Goal: Complete application form

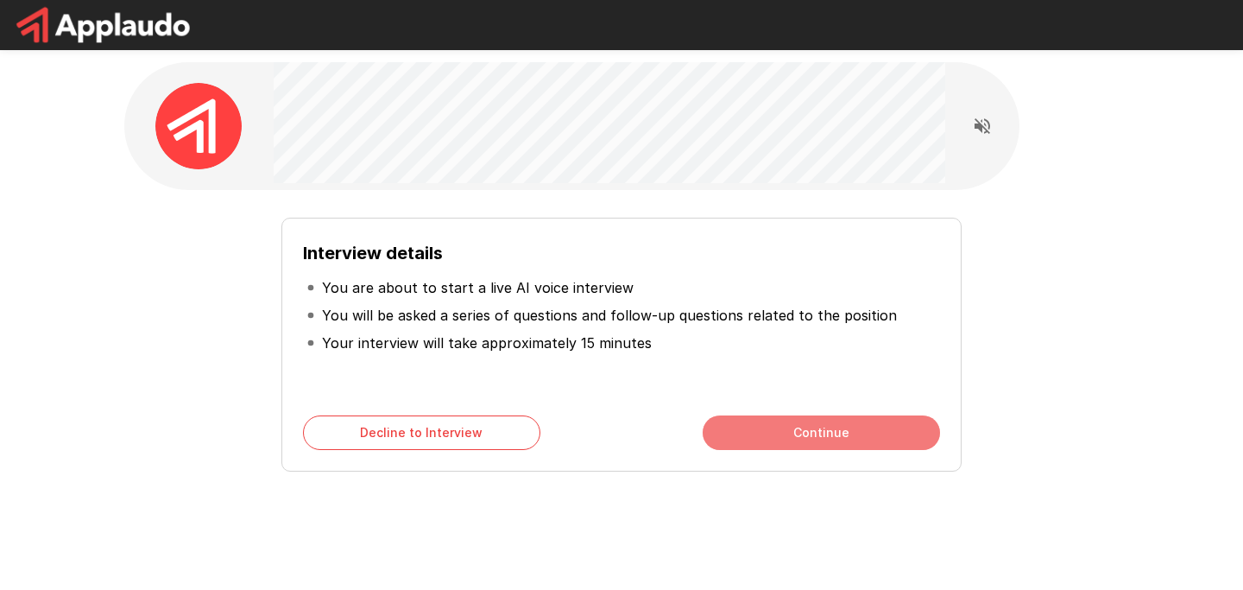
click at [819, 447] on button "Continue" at bounding box center [821, 432] width 237 height 35
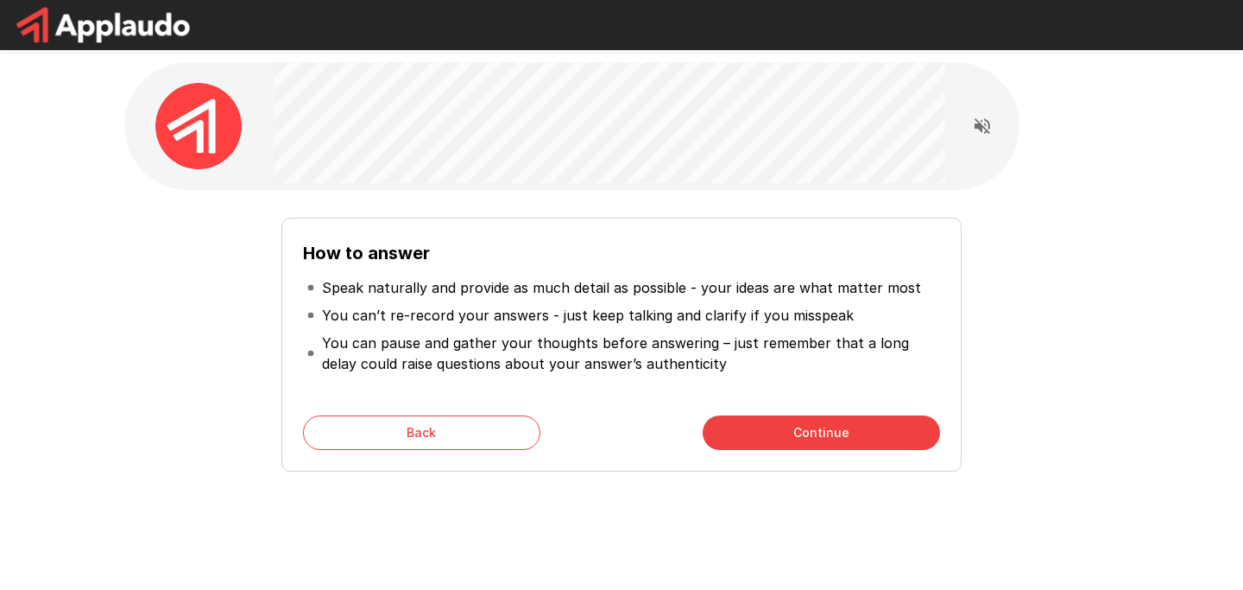
click at [819, 447] on button "Continue" at bounding box center [821, 432] width 237 height 35
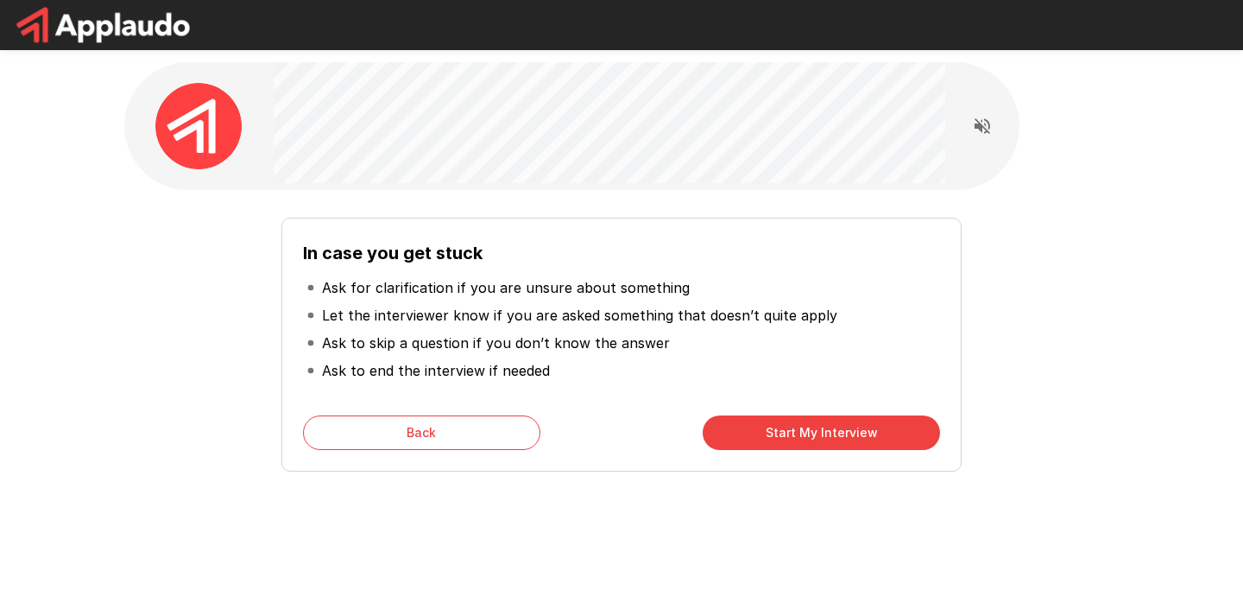
click at [819, 447] on button "Start My Interview" at bounding box center [821, 432] width 237 height 35
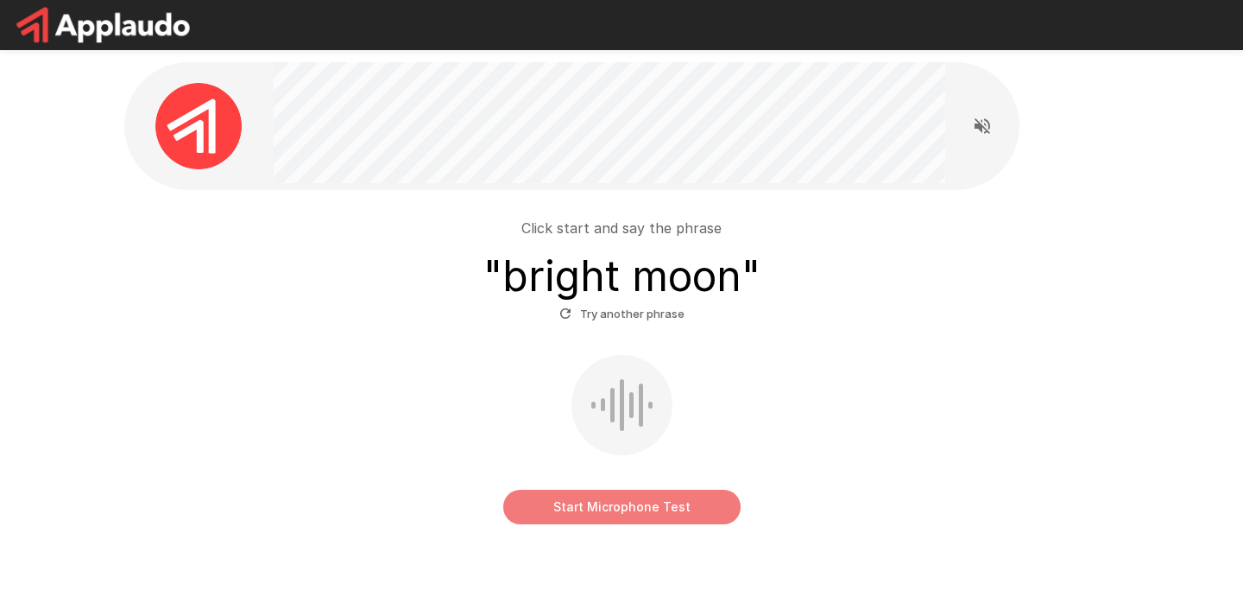
click at [711, 501] on button "Start Microphone Test" at bounding box center [621, 507] width 237 height 35
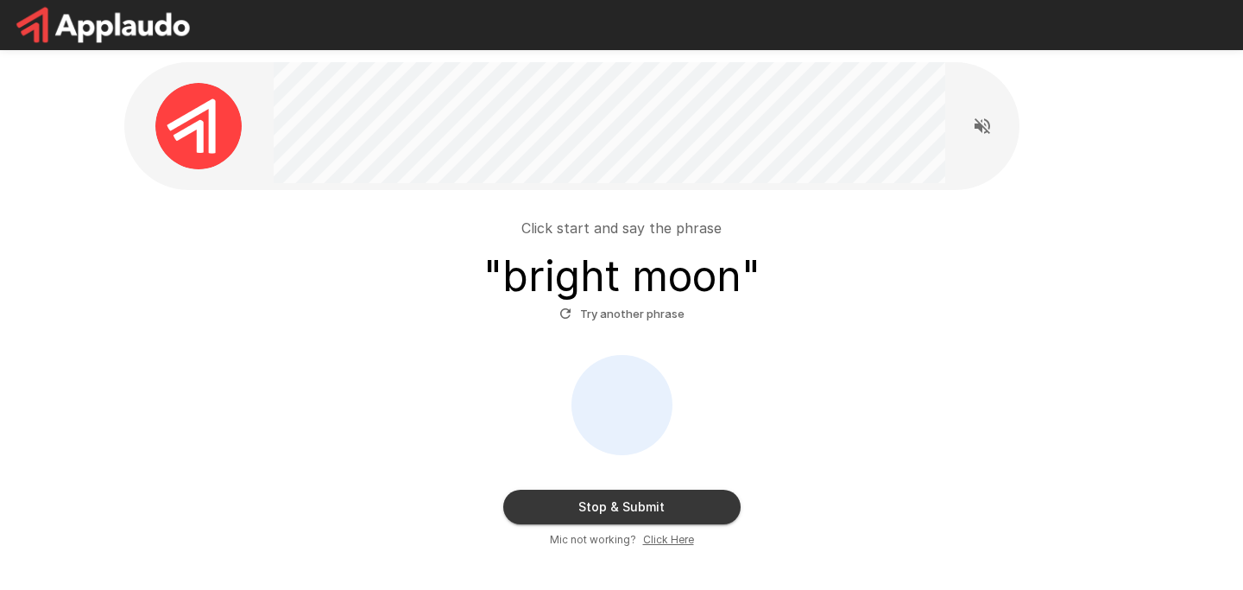
click at [650, 504] on button "Stop & Submit" at bounding box center [621, 507] width 237 height 35
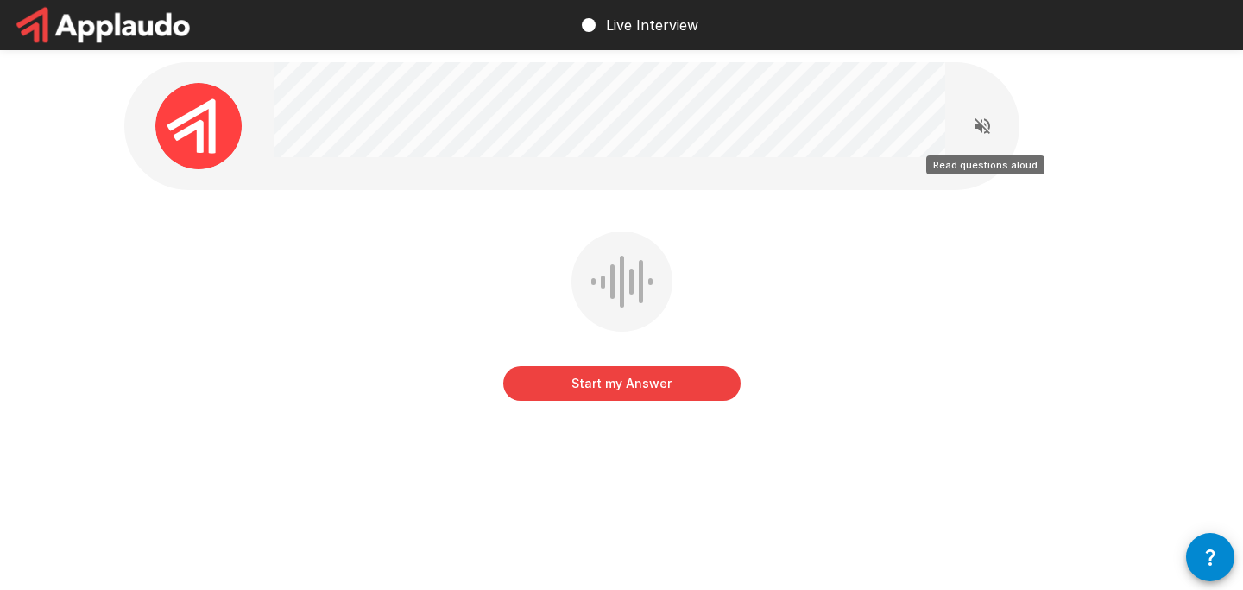
click at [979, 122] on icon "Read questions aloud" at bounding box center [983, 126] width 16 height 16
click at [611, 380] on button "Start my Answer" at bounding box center [621, 383] width 237 height 35
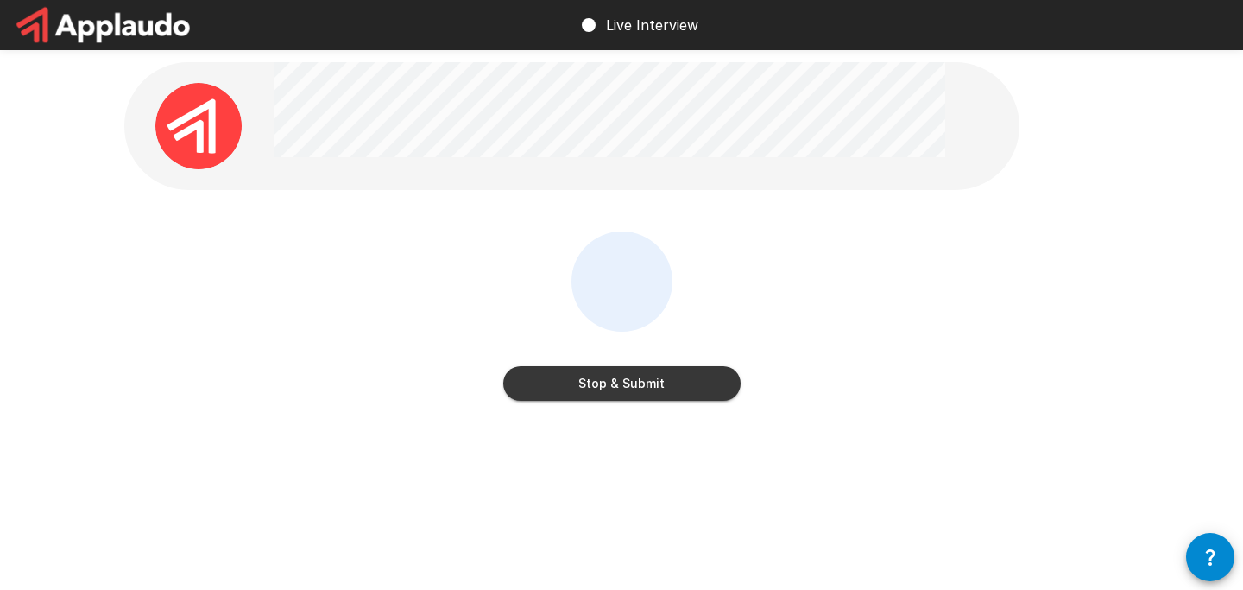
click at [611, 380] on button "Stop & Submit" at bounding box center [621, 383] width 237 height 35
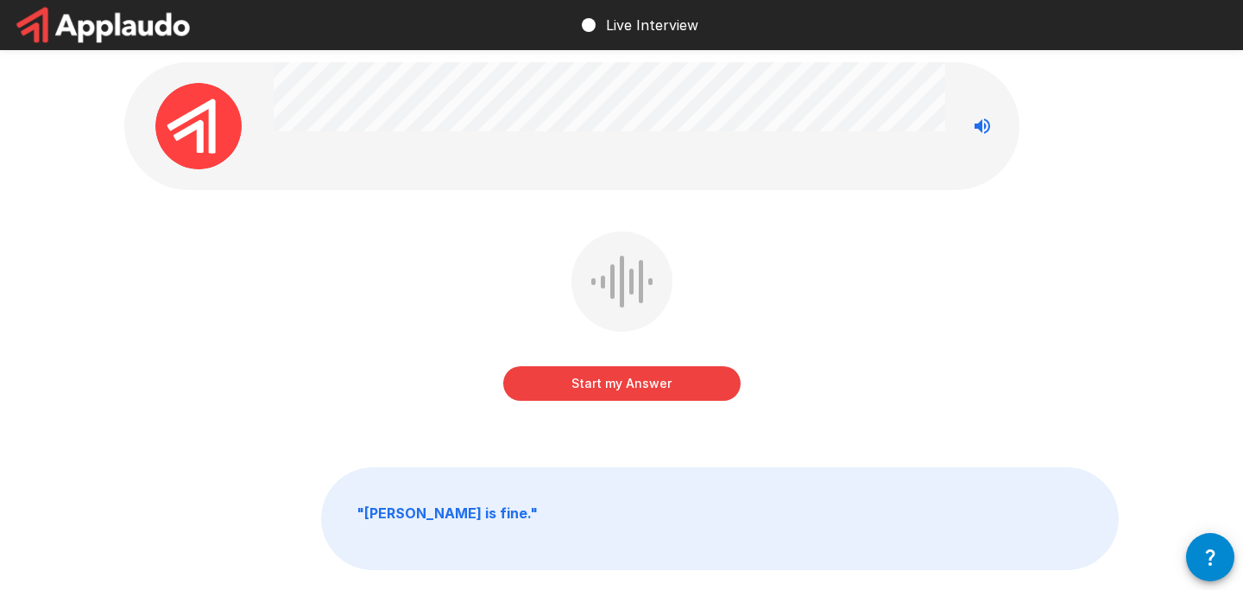
click at [611, 380] on button "Start my Answer" at bounding box center [621, 383] width 237 height 35
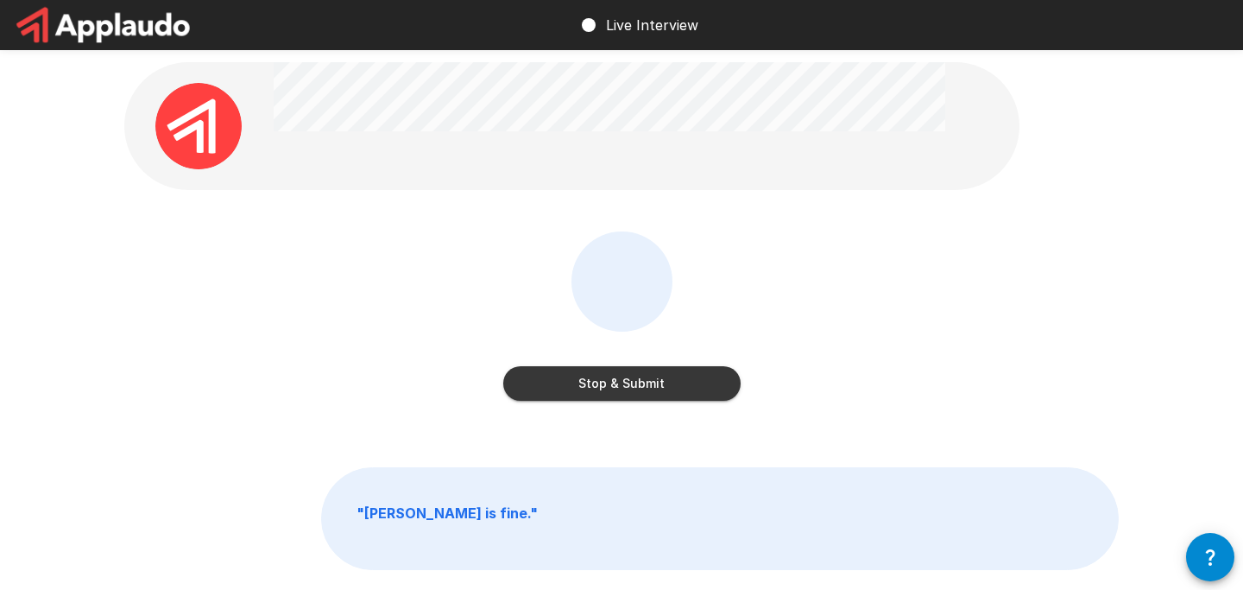
click at [611, 380] on button "Stop & Submit" at bounding box center [621, 383] width 237 height 35
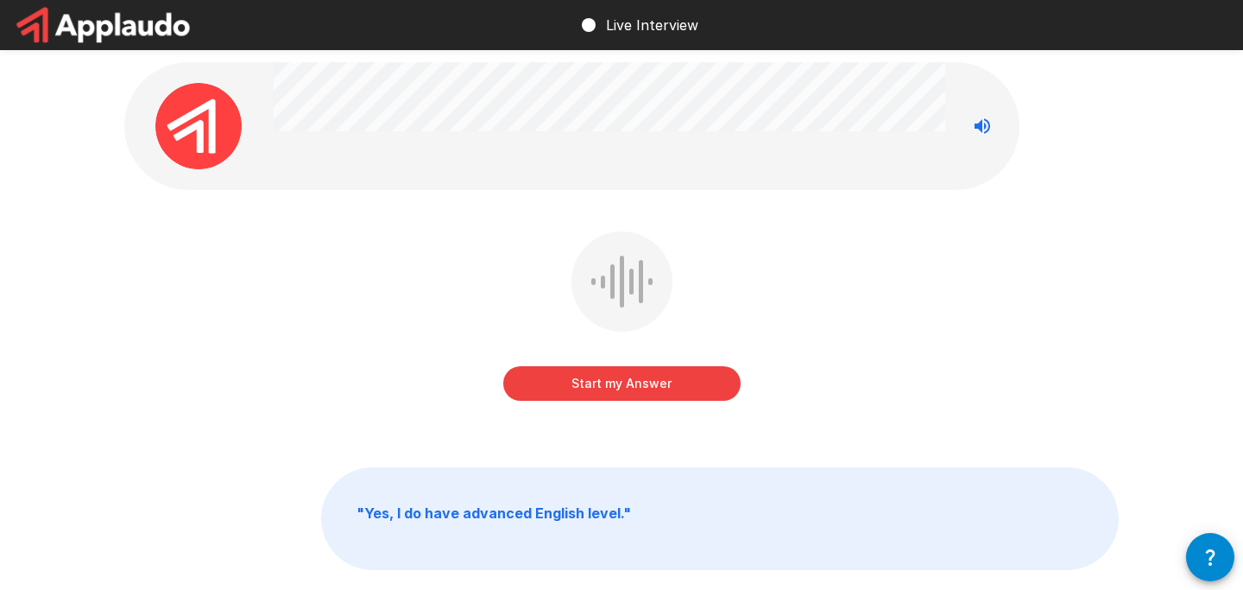
click at [611, 380] on button "Start my Answer" at bounding box center [621, 383] width 237 height 35
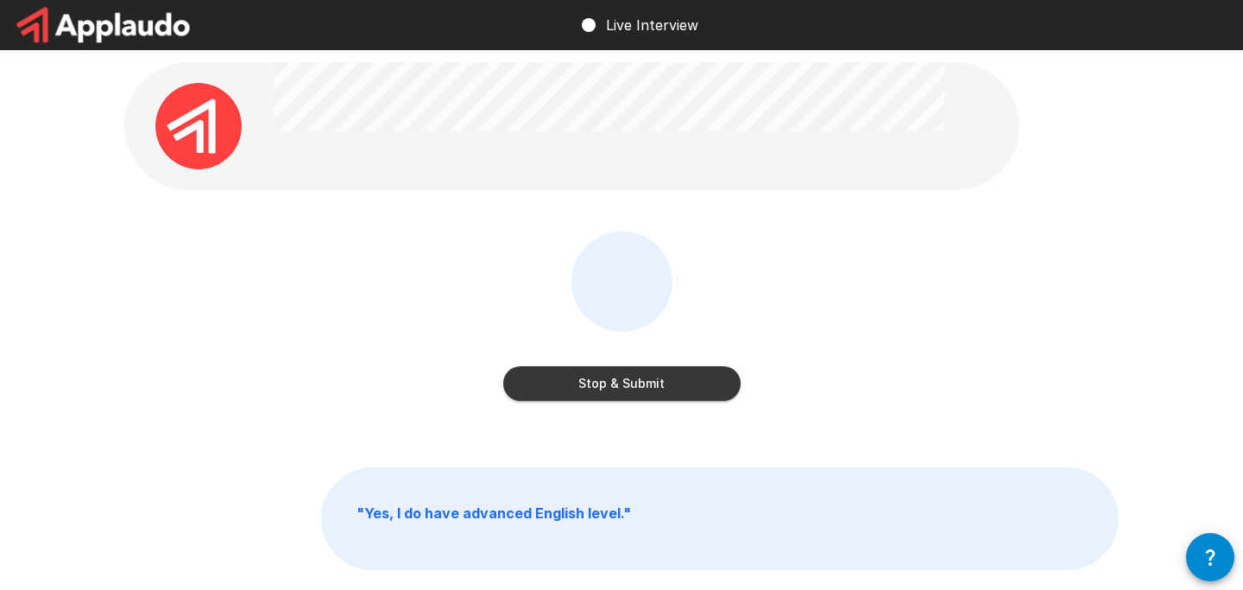
click at [611, 380] on button "Stop & Submit" at bounding box center [621, 383] width 237 height 35
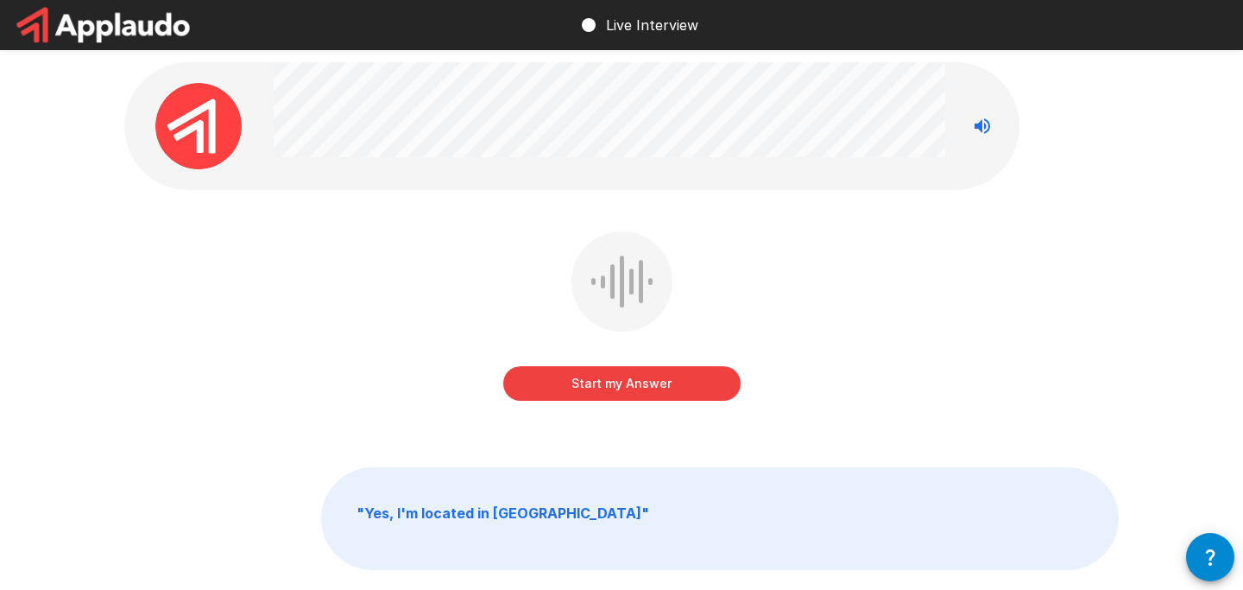
click at [608, 386] on button "Start my Answer" at bounding box center [621, 383] width 237 height 35
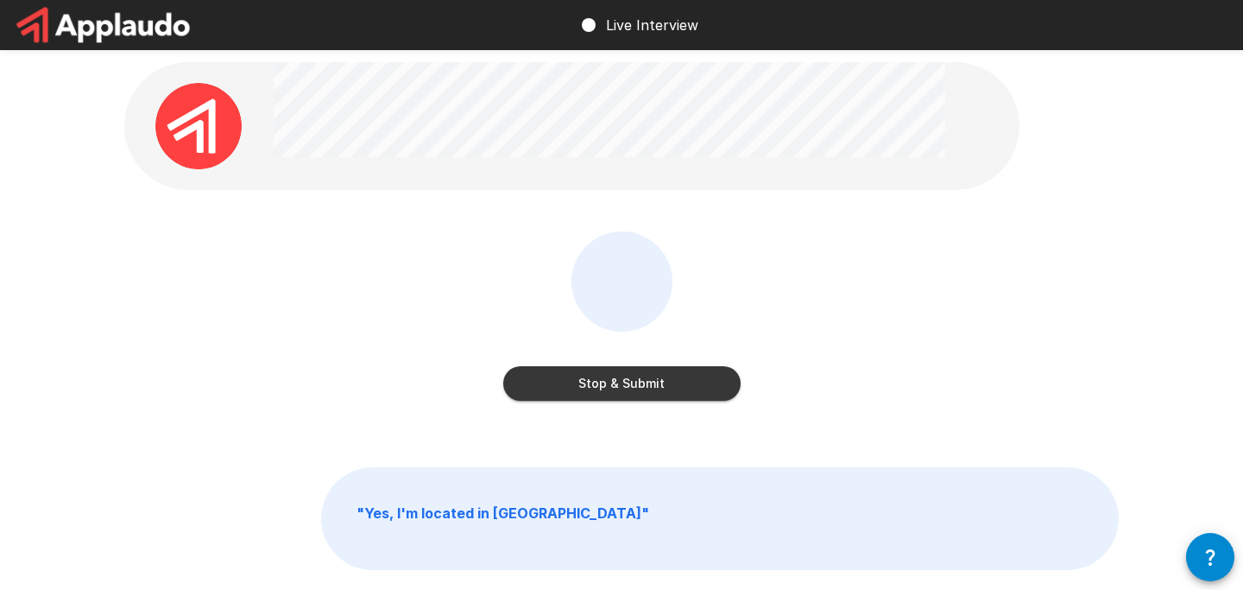
click at [608, 386] on button "Stop & Submit" at bounding box center [621, 383] width 237 height 35
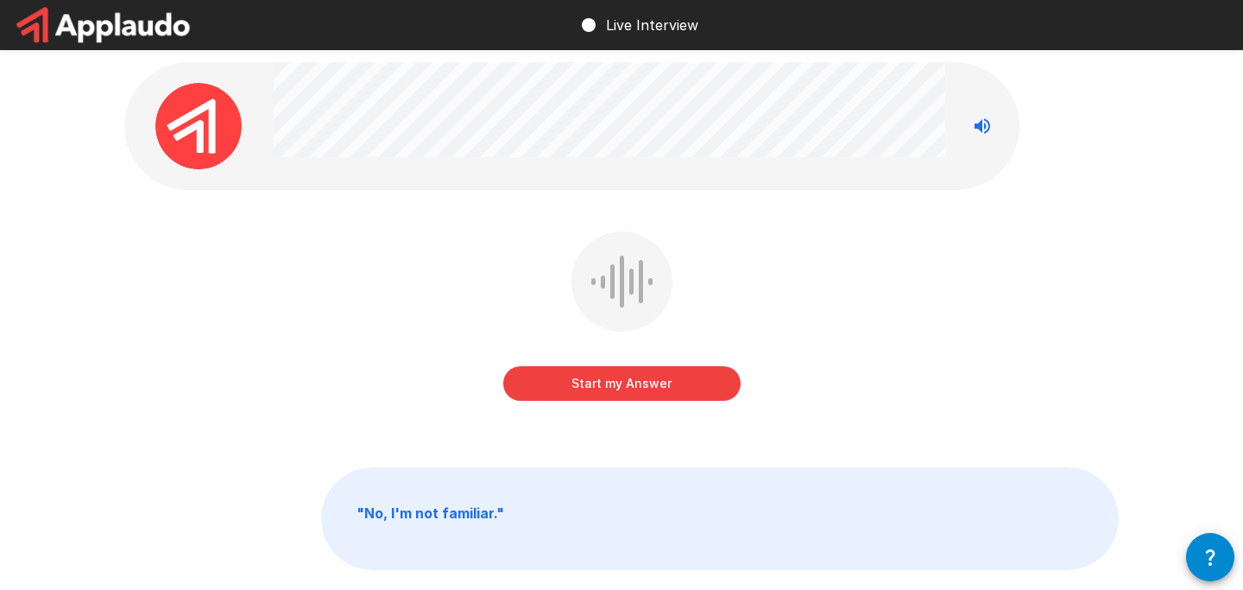
click at [608, 386] on button "Start my Answer" at bounding box center [621, 383] width 237 height 35
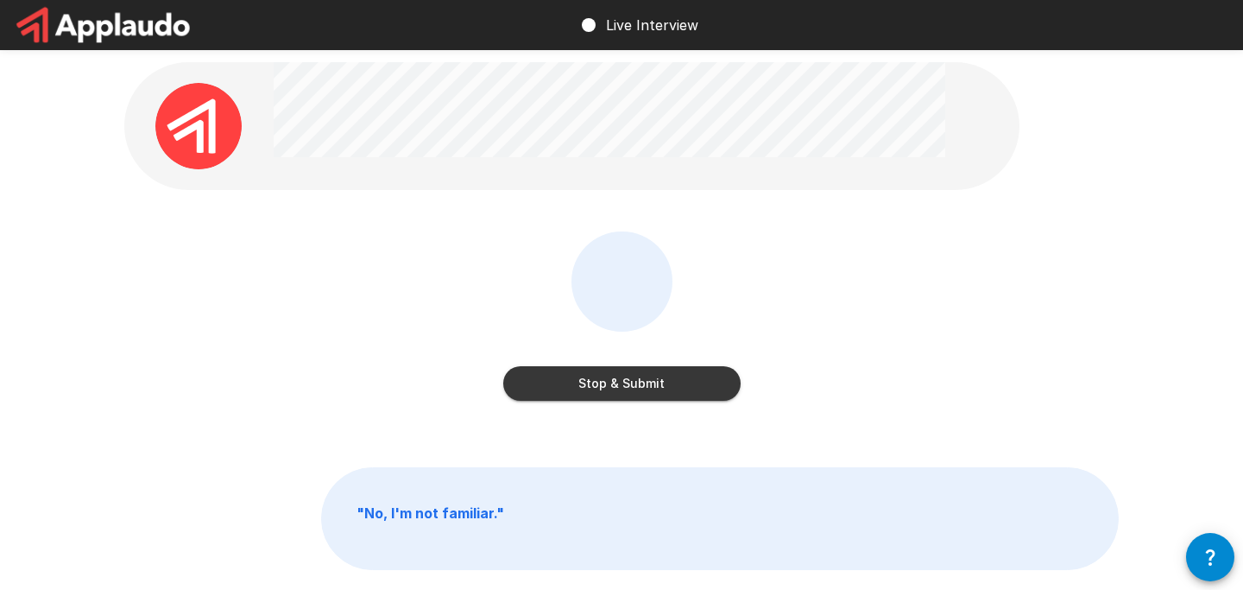
click at [623, 374] on button "Stop & Submit" at bounding box center [621, 383] width 237 height 35
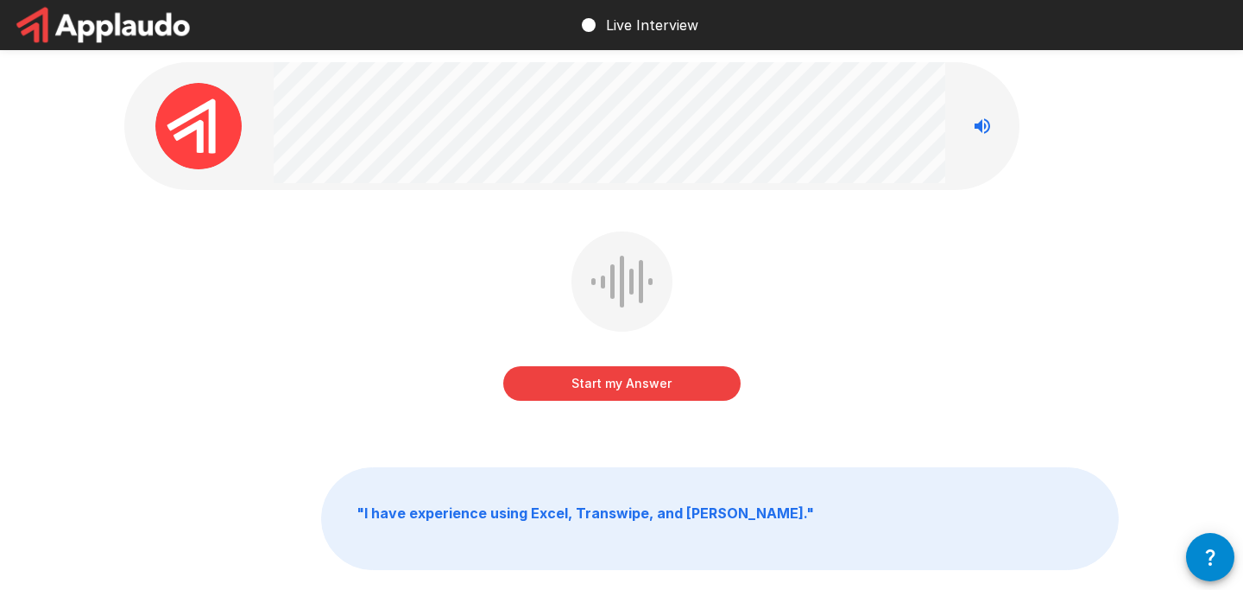
click at [623, 374] on button "Start my Answer" at bounding box center [621, 383] width 237 height 35
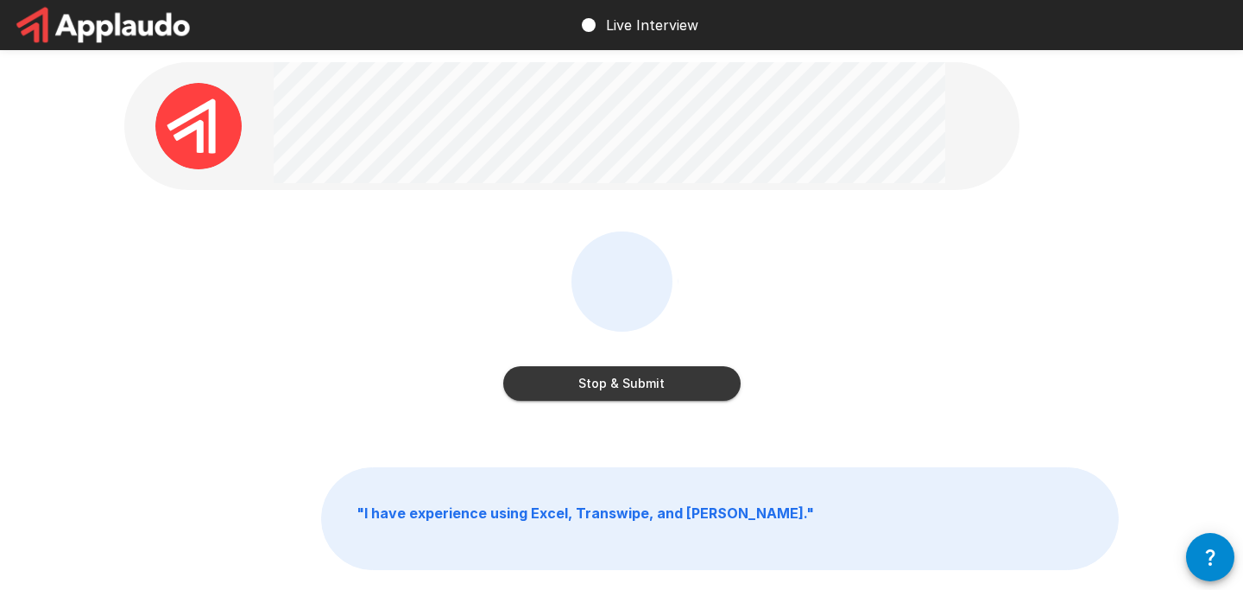
click at [623, 374] on button "Stop & Submit" at bounding box center [621, 383] width 237 height 35
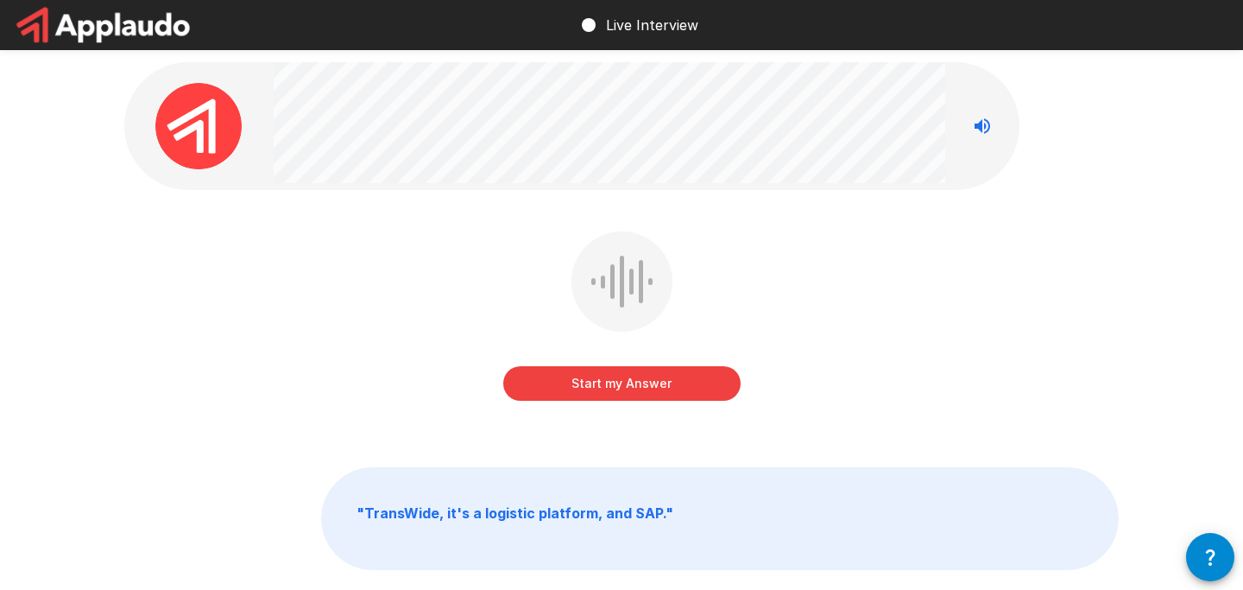
click at [619, 383] on button "Start my Answer" at bounding box center [621, 383] width 237 height 35
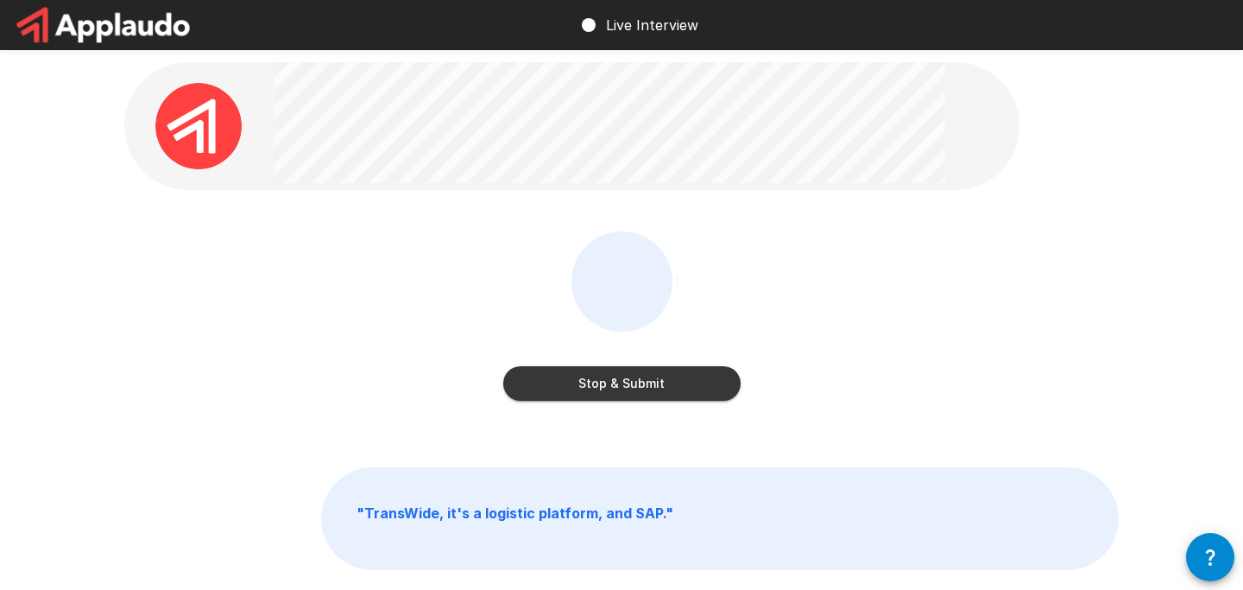
click at [619, 383] on button "Stop & Submit" at bounding box center [621, 383] width 237 height 35
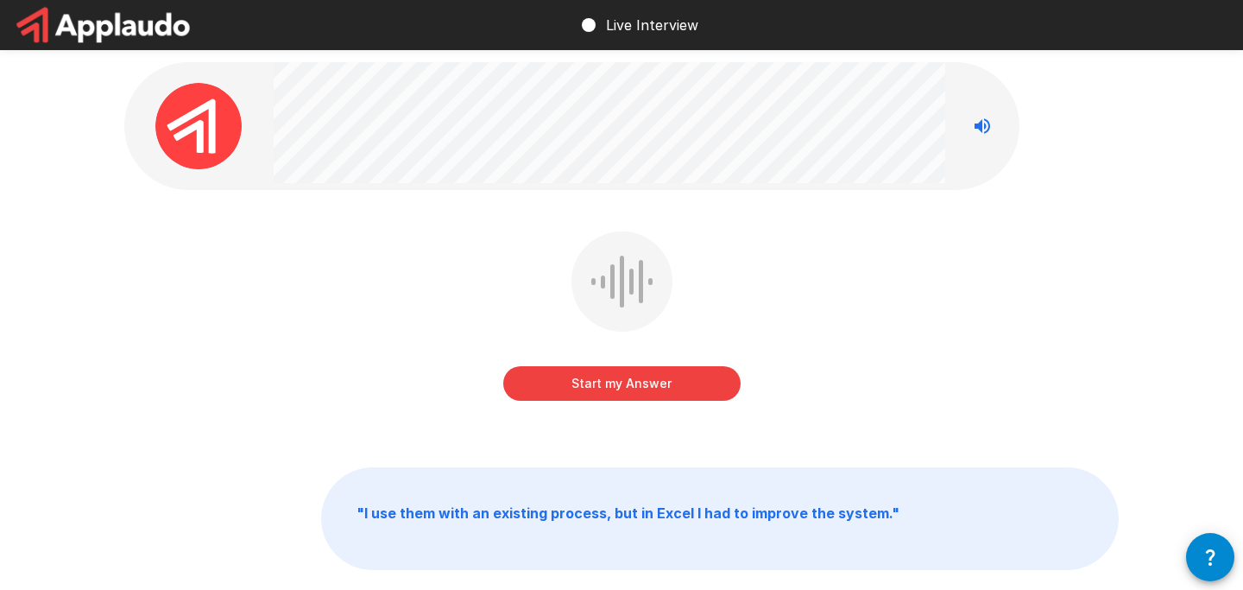
click at [619, 383] on button "Start my Answer" at bounding box center [621, 383] width 237 height 35
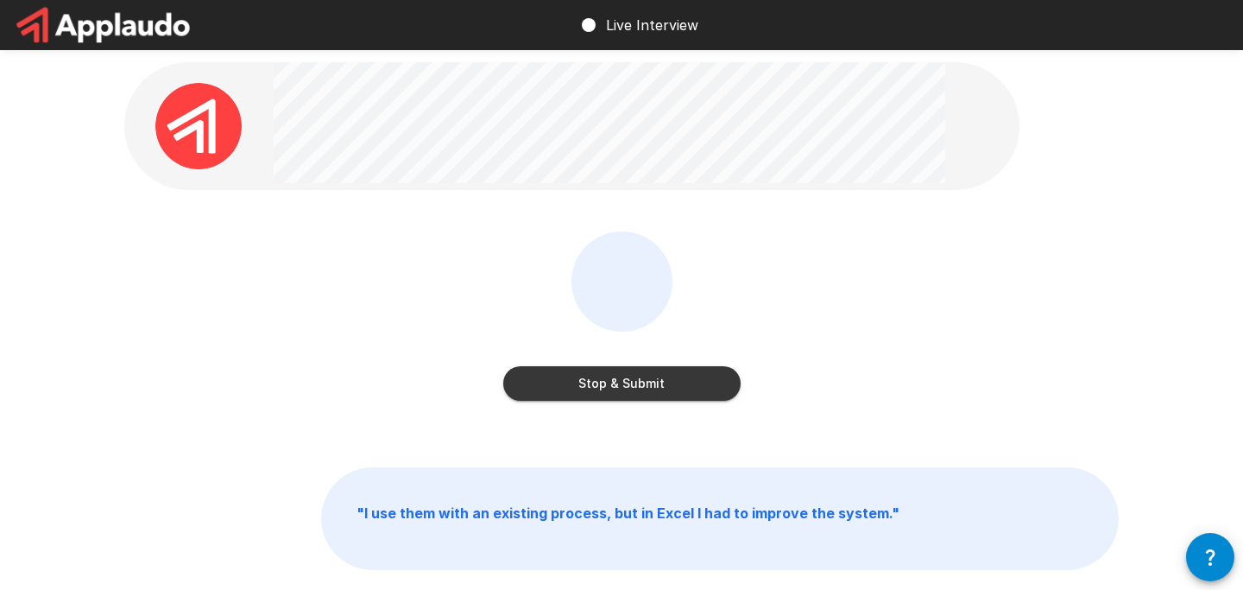
click at [619, 383] on button "Stop & Submit" at bounding box center [621, 383] width 237 height 35
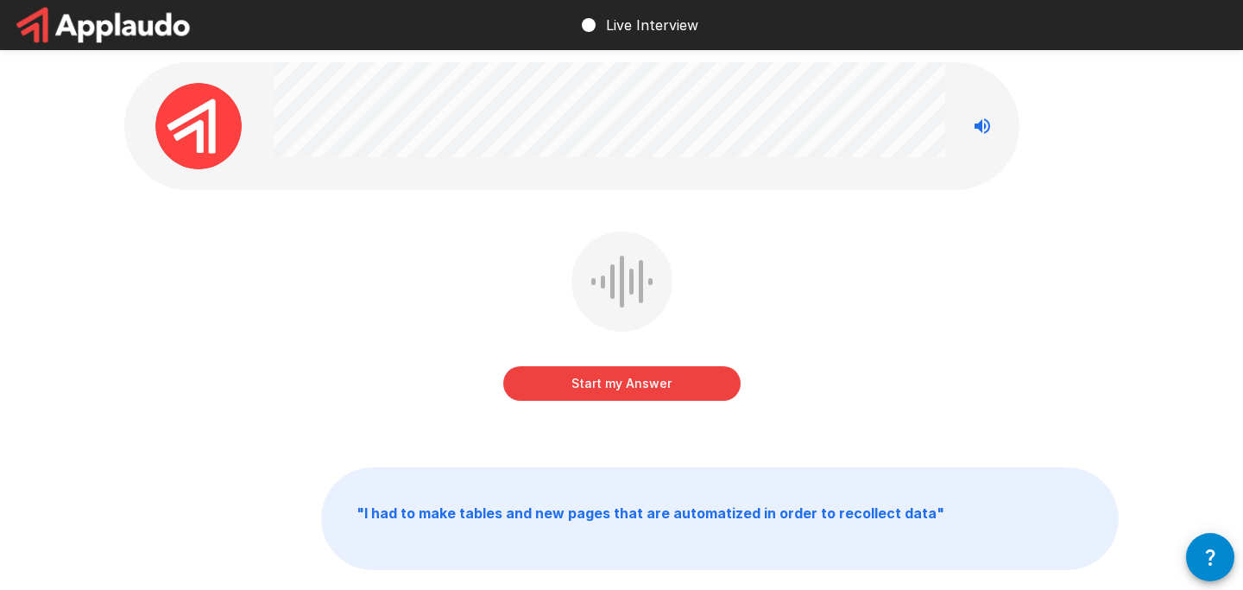
click at [619, 383] on button "Start my Answer" at bounding box center [621, 383] width 237 height 35
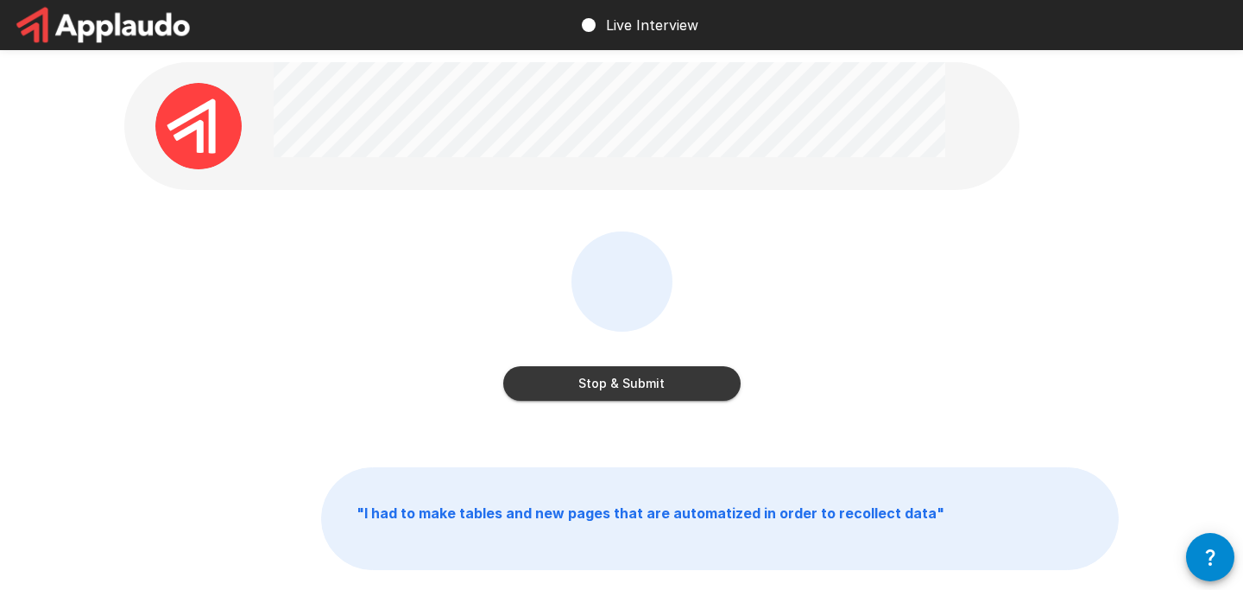
click at [619, 383] on button "Stop & Submit" at bounding box center [621, 383] width 237 height 35
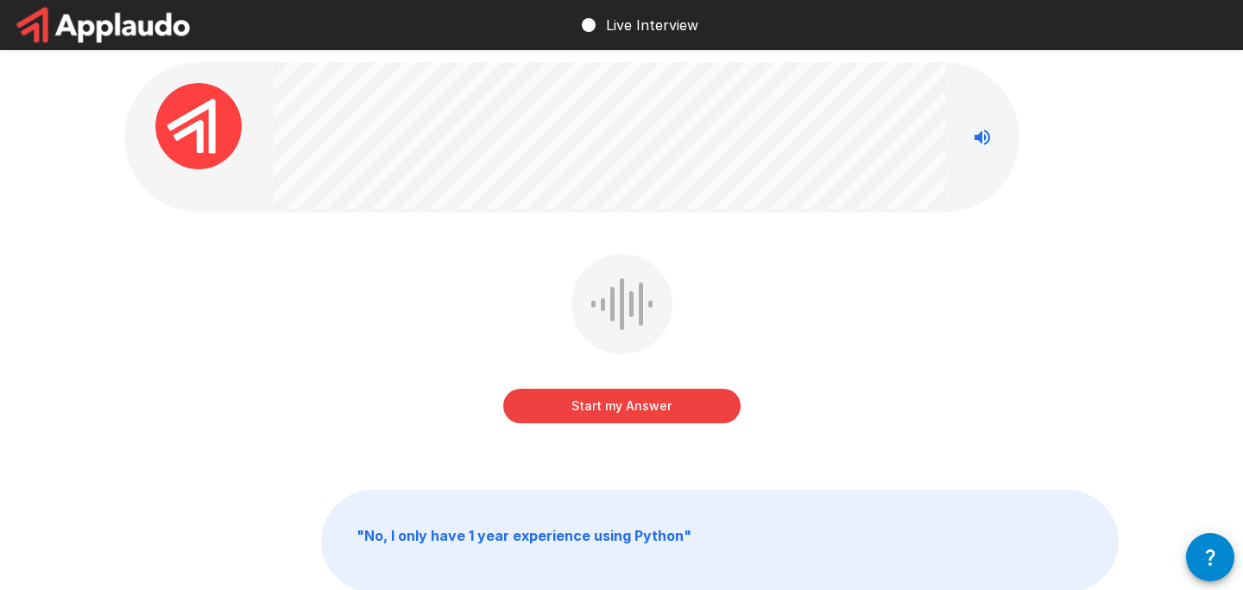
click at [629, 408] on button "Start my Answer" at bounding box center [621, 406] width 237 height 35
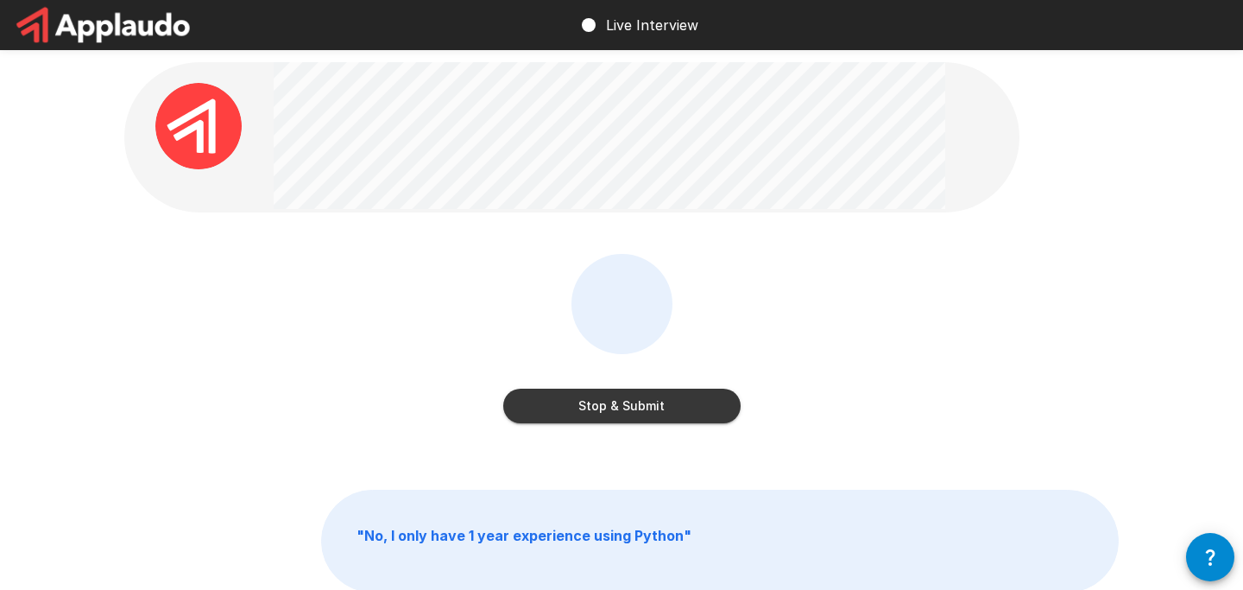
click at [629, 408] on button "Stop & Submit" at bounding box center [621, 406] width 237 height 35
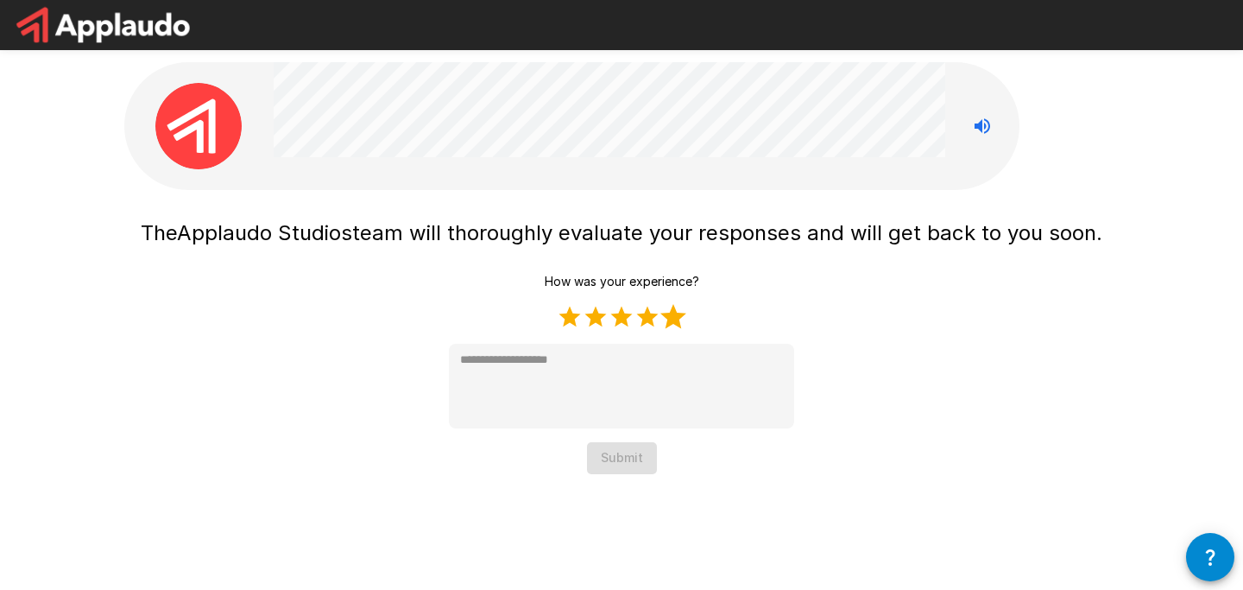
click at [676, 324] on label "5 Stars" at bounding box center [674, 317] width 26 height 26
type textarea "*"
click at [630, 474] on div "The Applaudo Studios team will thoroughly evaluate your responses and will get …" at bounding box center [622, 271] width 1036 height 543
click at [629, 469] on button "Submit" at bounding box center [622, 458] width 70 height 32
